Goal: Information Seeking & Learning: Learn about a topic

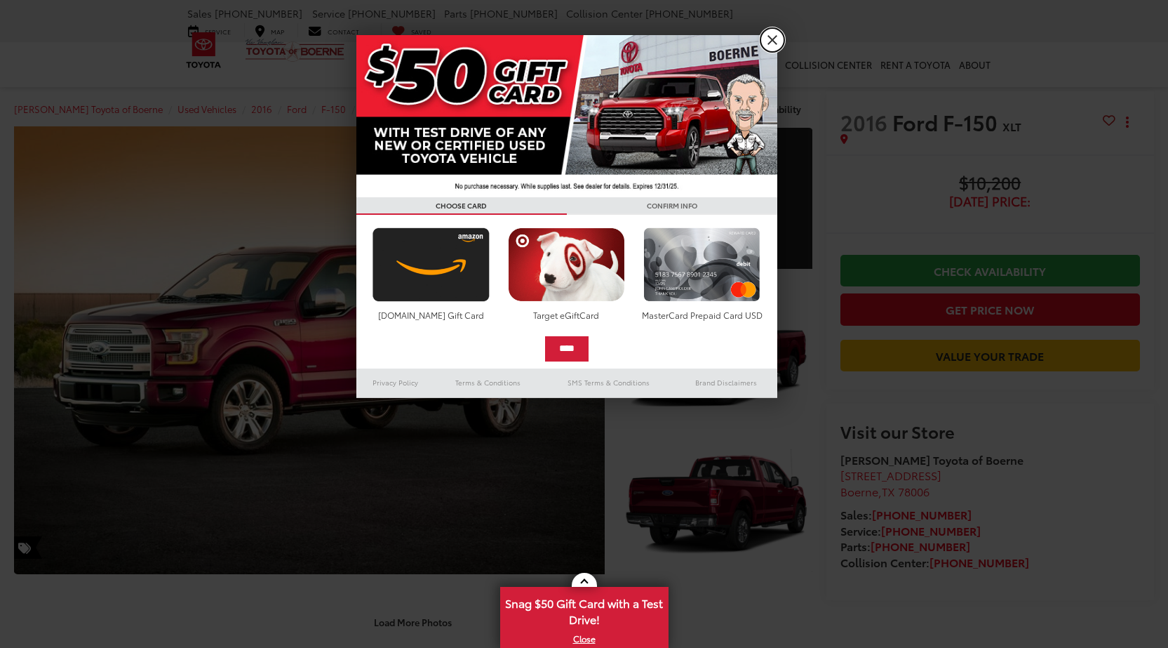
click at [775, 33] on link "X" at bounding box center [773, 40] width 24 height 24
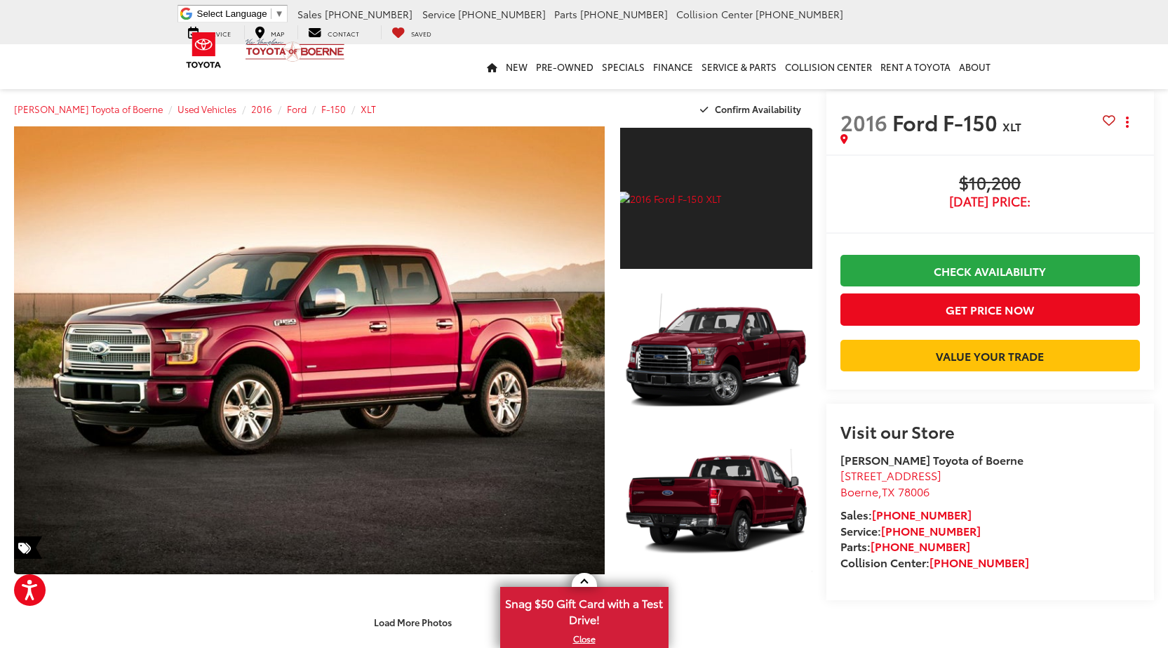
click at [876, 120] on span "2016" at bounding box center [864, 122] width 47 height 30
copy span "2016 Ford F-150"
copy h2 "2016 Ford F-150"
copy h2 "2016 Ford F-150 XLT"
drag, startPoint x: 876, startPoint y: 120, endPoint x: 1014, endPoint y: 124, distance: 138.3
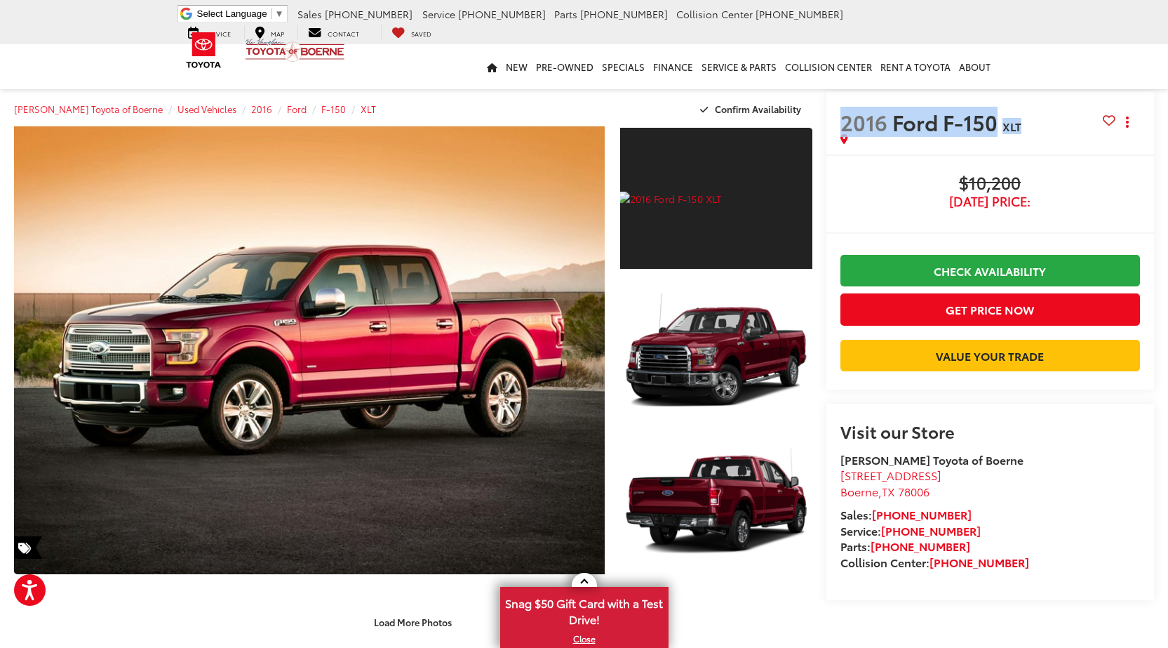
click at [1014, 124] on h2 "2016 Ford F-150 XLT" at bounding box center [972, 121] width 262 height 25
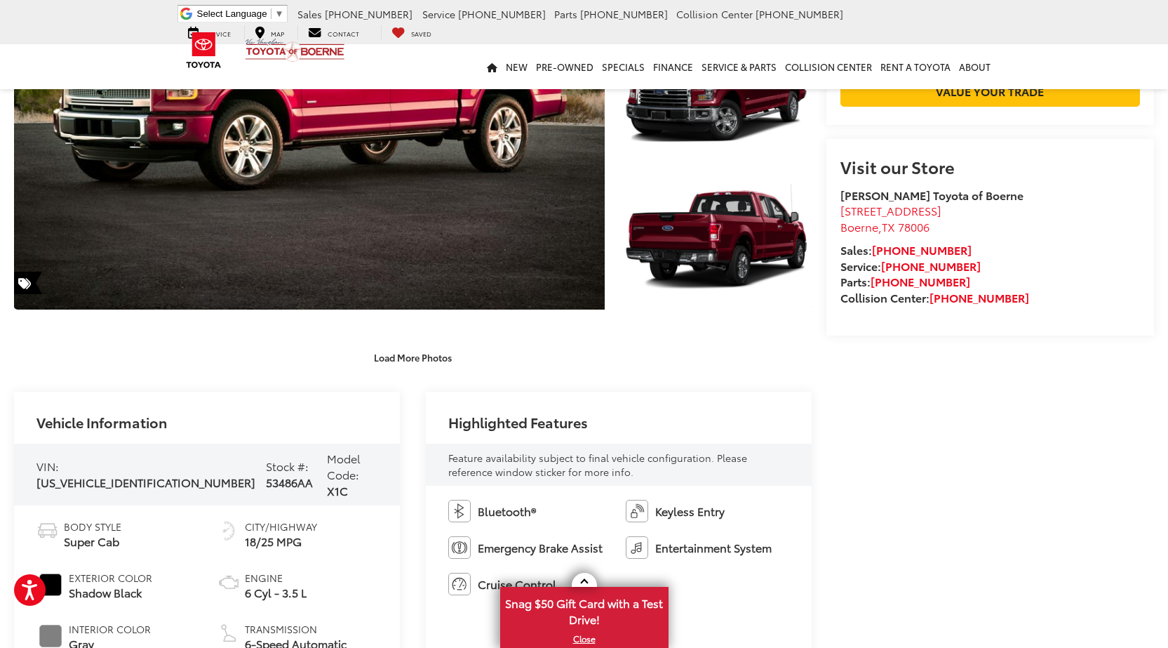
scroll to position [351, 0]
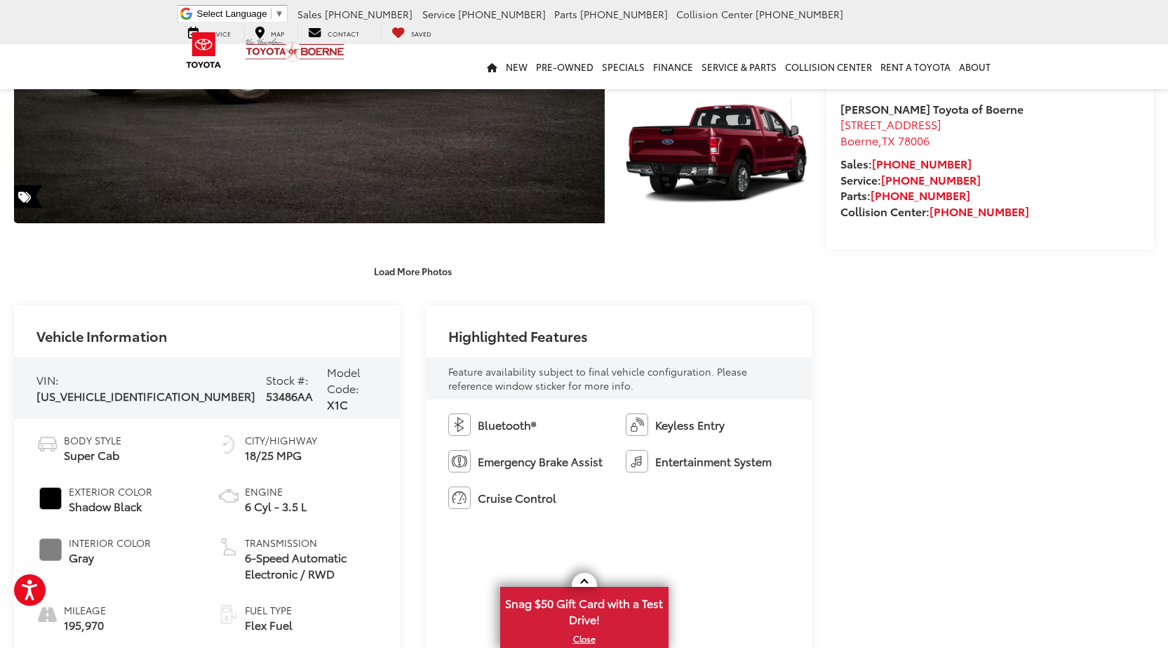
click at [266, 387] on span "53486AA" at bounding box center [289, 395] width 47 height 16
copy span "53486AA"
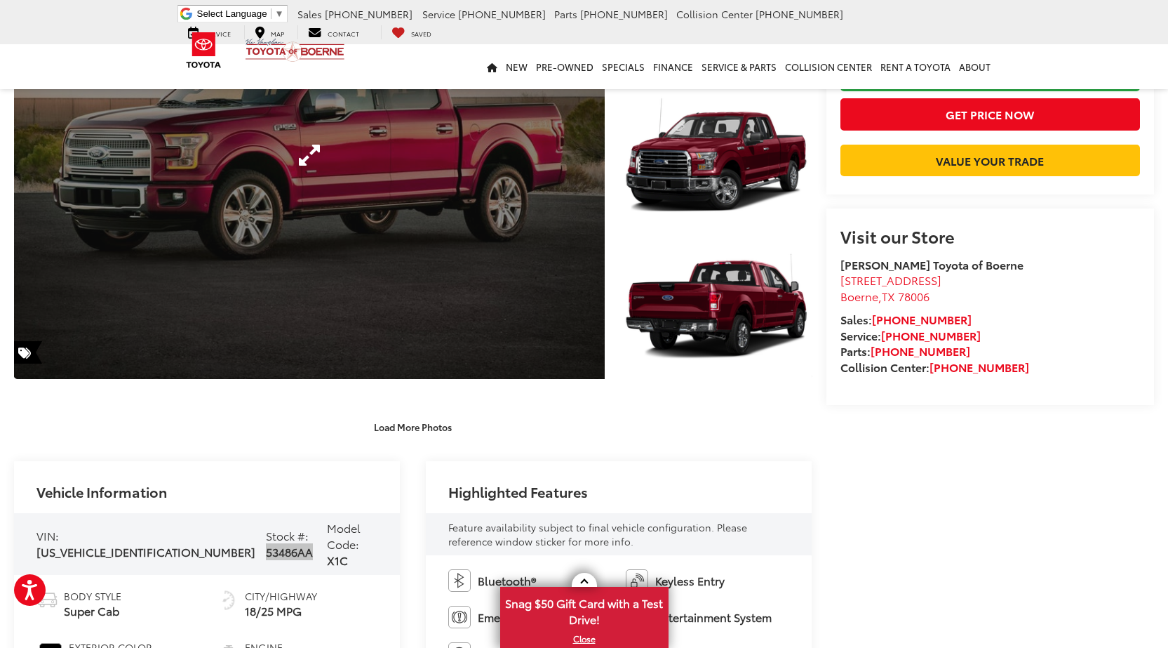
scroll to position [0, 0]
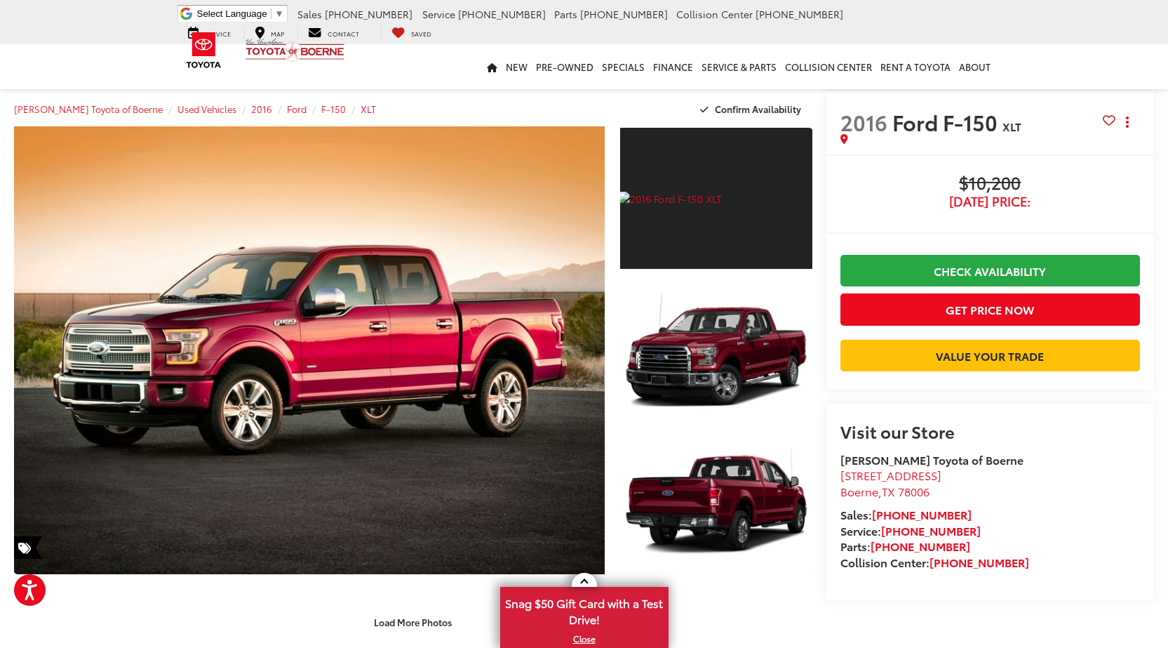
click at [864, 123] on span "2016" at bounding box center [864, 122] width 47 height 30
copy span "2016"
click at [917, 129] on span "Ford F-150" at bounding box center [948, 122] width 110 height 30
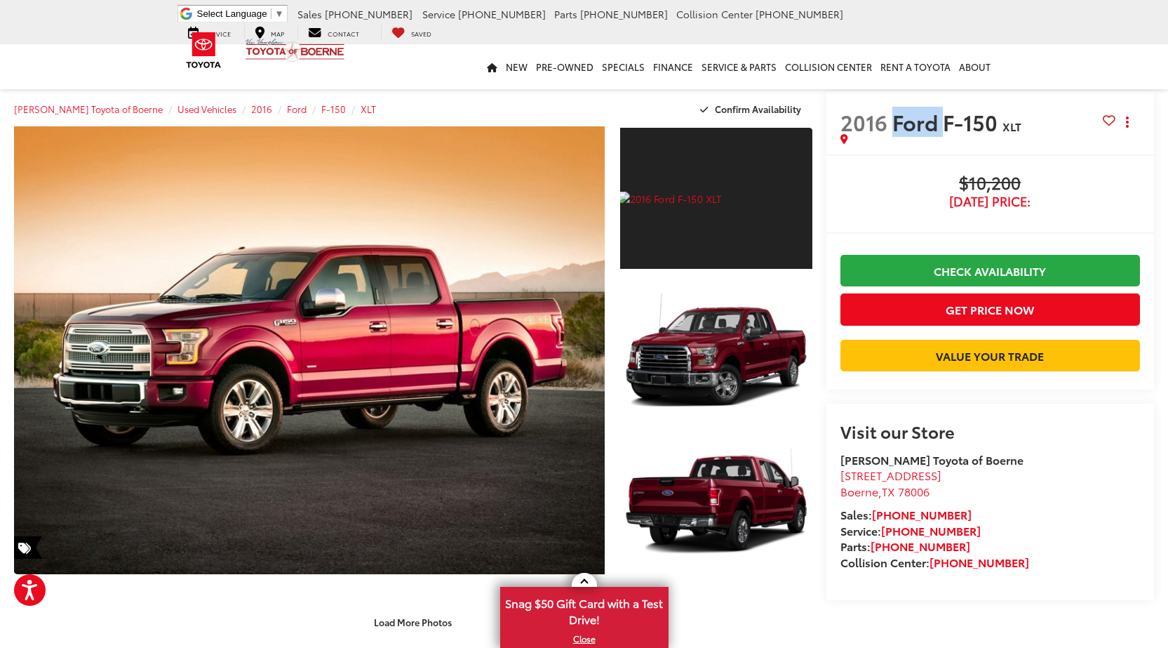
copy span "Ford"
click at [945, 119] on span "Ford F-150" at bounding box center [948, 122] width 110 height 30
drag, startPoint x: 945, startPoint y: 119, endPoint x: 1000, endPoint y: 109, distance: 55.7
click at [1021, 112] on h2 "2016 Ford F-150 XLT" at bounding box center [972, 121] width 262 height 25
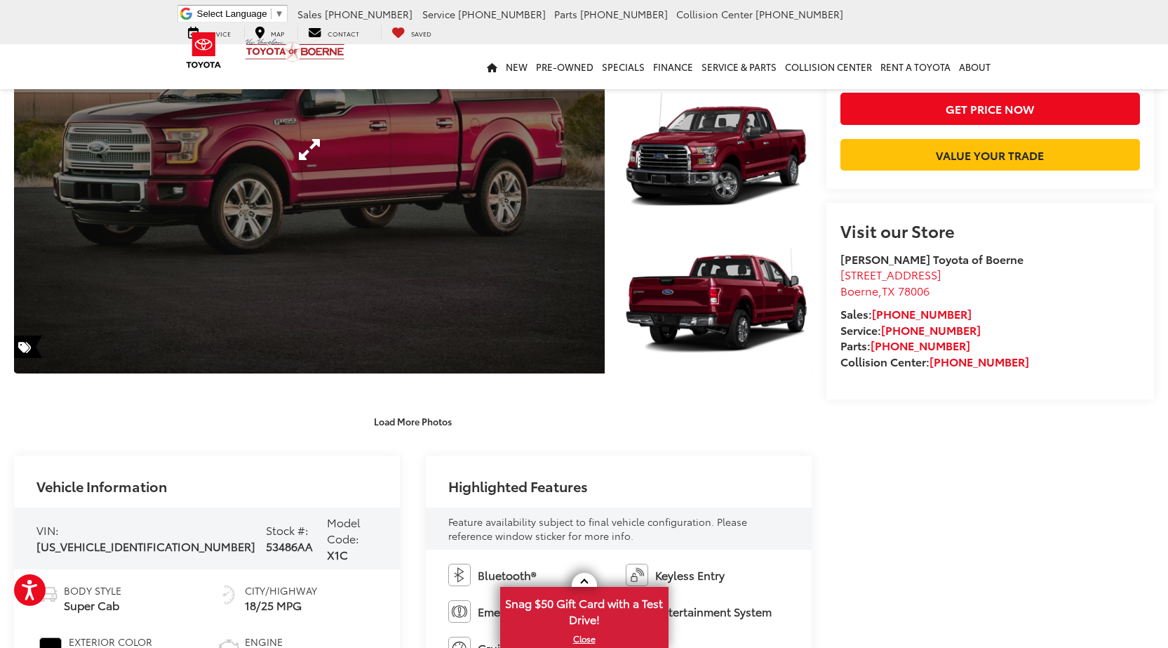
scroll to position [421, 0]
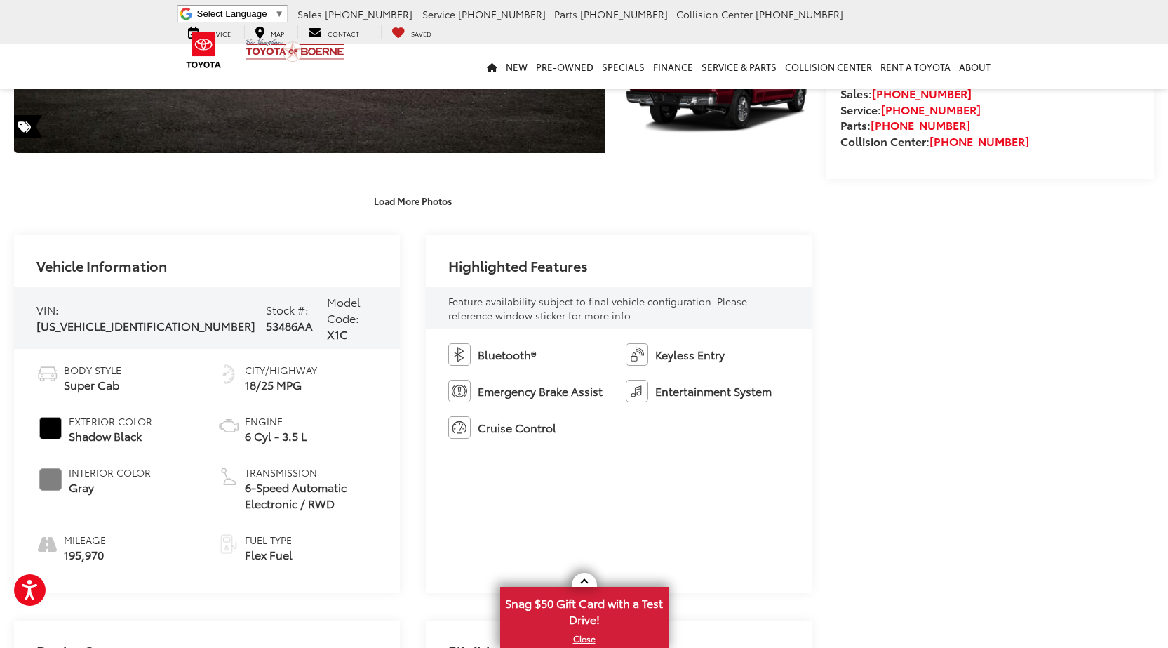
drag, startPoint x: 321, startPoint y: 496, endPoint x: 316, endPoint y: 487, distance: 10.7
click at [322, 494] on ul "Body Style Super Cab Exterior Color Shadow Black Interior Color Gray Mileage 19…" at bounding box center [206, 462] width 341 height 199
click at [314, 485] on span "6-Speed Automatic Electronic / RWD" at bounding box center [311, 495] width 133 height 32
copy span "RWD"
